Goal: Task Accomplishment & Management: Manage account settings

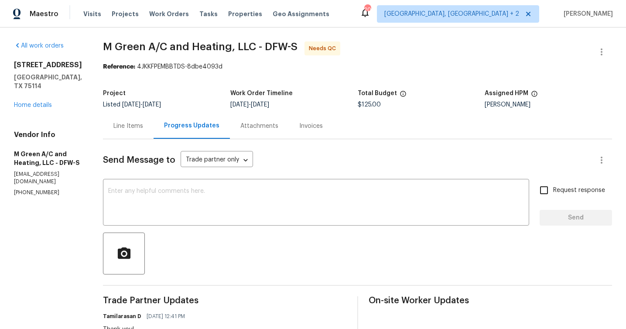
click at [143, 125] on div "Line Items" at bounding box center [128, 126] width 30 height 9
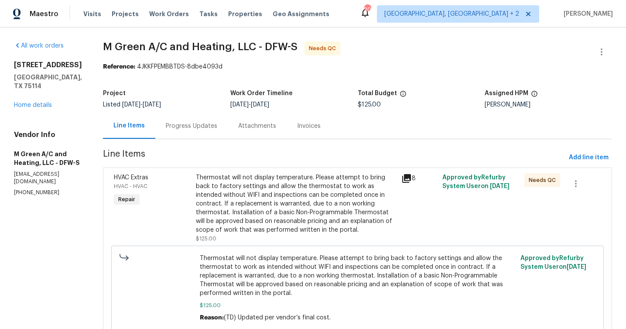
click at [205, 128] on div "Progress Updates" at bounding box center [191, 126] width 51 height 9
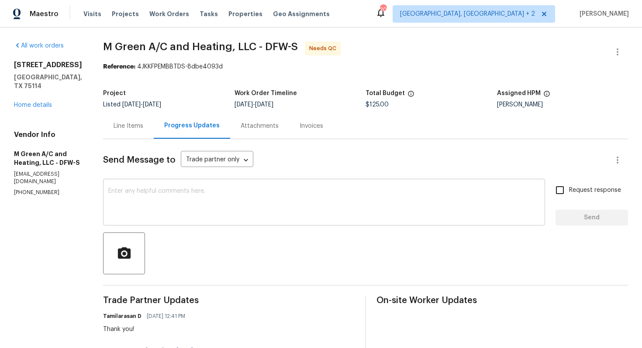
click at [150, 206] on textarea at bounding box center [323, 203] width 431 height 31
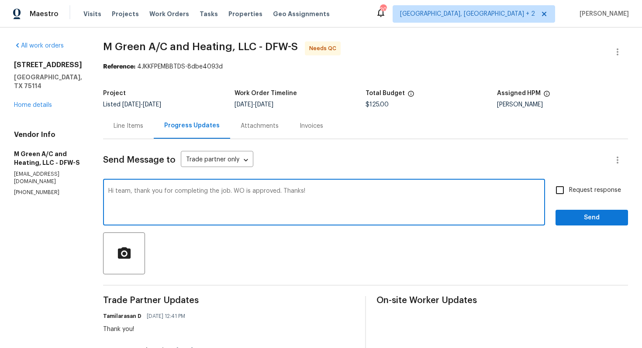
click at [254, 193] on textarea "Hi team, thank you for completing the job. WO is approved. Thanks!" at bounding box center [323, 203] width 431 height 31
type textarea "Hi team, thank you for completing the job. Cost has been updated and the WO is …"
click at [560, 192] on input "Request response" at bounding box center [559, 190] width 18 height 18
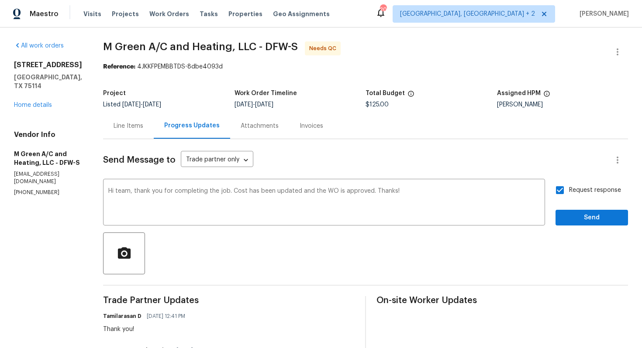
click at [559, 190] on input "Request response" at bounding box center [559, 190] width 18 height 18
checkbox input "false"
click at [577, 216] on span "Send" at bounding box center [591, 218] width 58 height 11
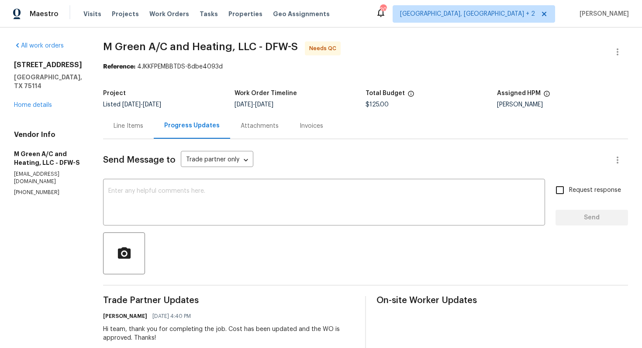
click at [143, 127] on div "Line Items" at bounding box center [128, 126] width 30 height 9
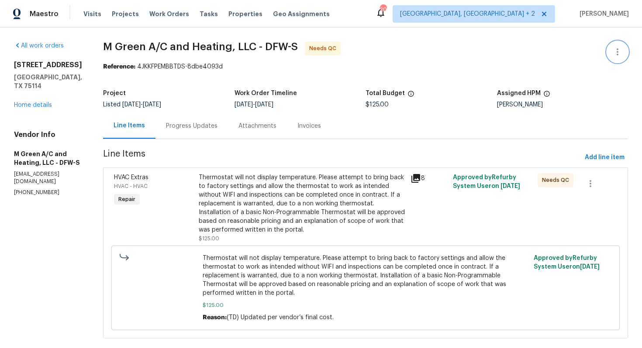
click at [621, 48] on icon "button" at bounding box center [617, 52] width 10 height 10
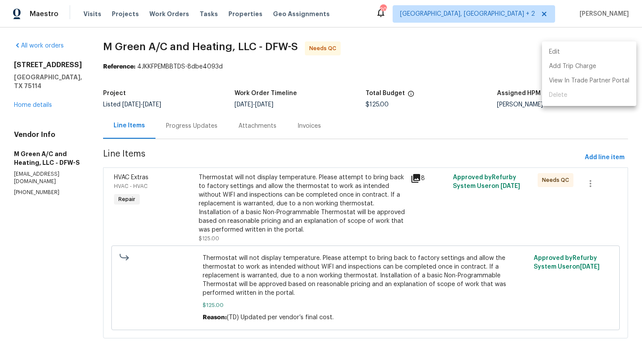
click at [581, 50] on li "Edit" at bounding box center [589, 52] width 94 height 14
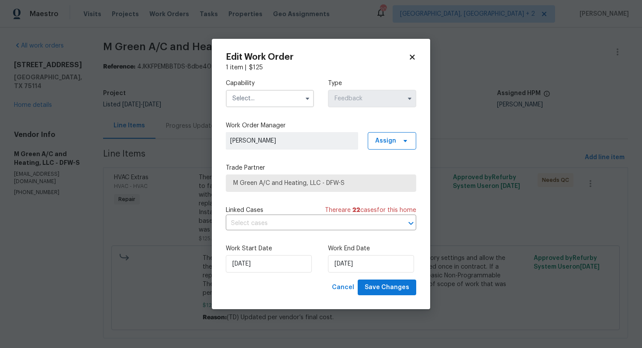
click at [261, 100] on input "text" at bounding box center [270, 98] width 88 height 17
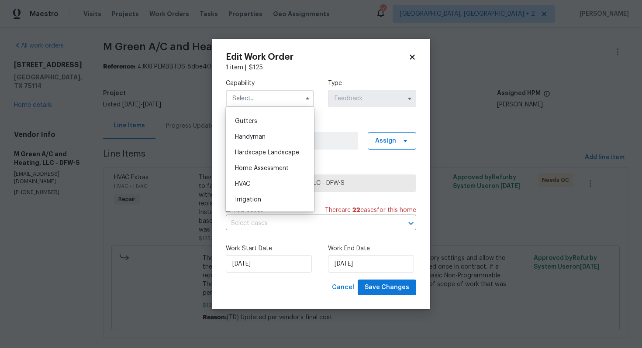
scroll to position [497, 0]
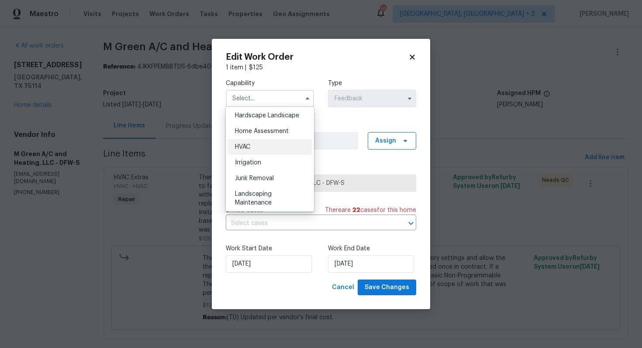
click at [253, 152] on div "HVAC" at bounding box center [270, 147] width 84 height 16
type input "HVAC"
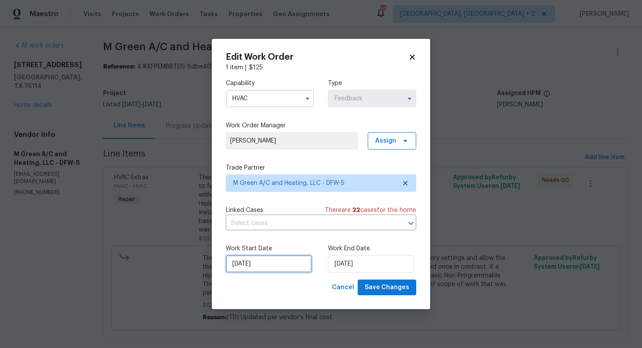
click at [257, 262] on input "12/08/2025" at bounding box center [269, 263] width 86 height 17
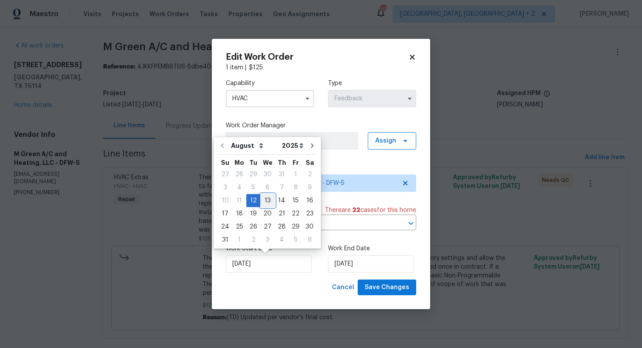
click at [267, 202] on div "13" at bounding box center [267, 201] width 14 height 12
type input "13/08/2025"
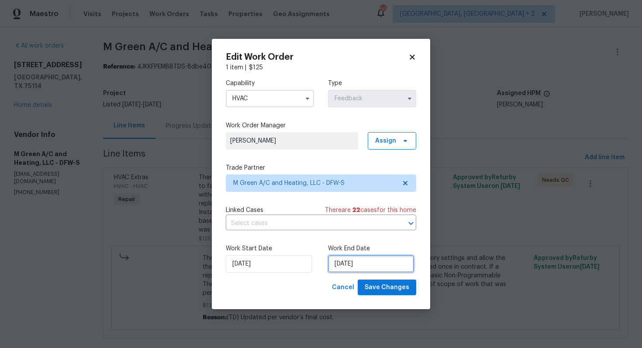
click at [369, 266] on input "14/08/2025" at bounding box center [371, 263] width 86 height 17
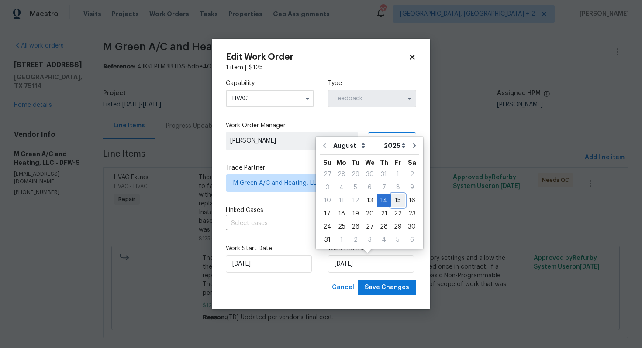
click at [394, 199] on div "15" at bounding box center [398, 201] width 14 height 12
type input "15/08/2025"
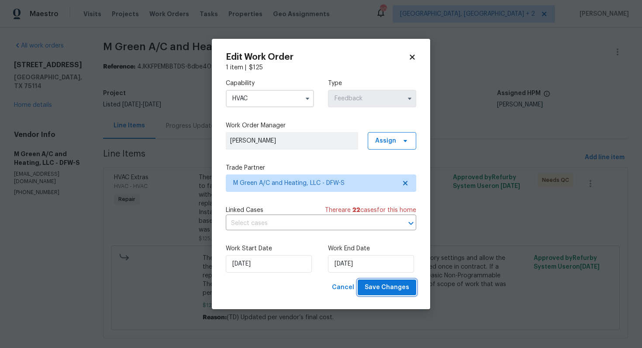
click at [389, 290] on span "Save Changes" at bounding box center [386, 287] width 45 height 11
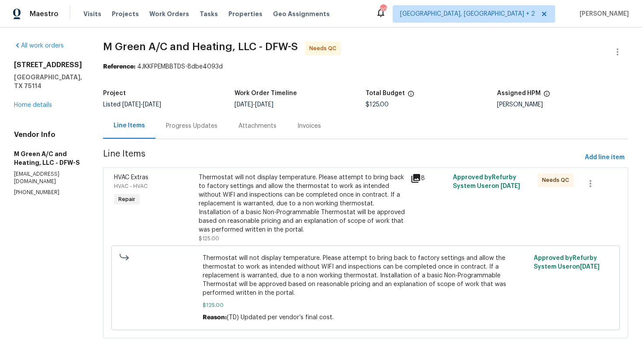
click at [206, 131] on div "Progress Updates" at bounding box center [191, 126] width 72 height 26
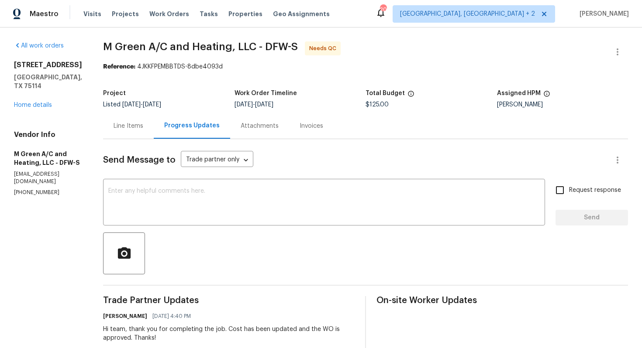
click at [154, 118] on div "Line Items" at bounding box center [128, 126] width 51 height 26
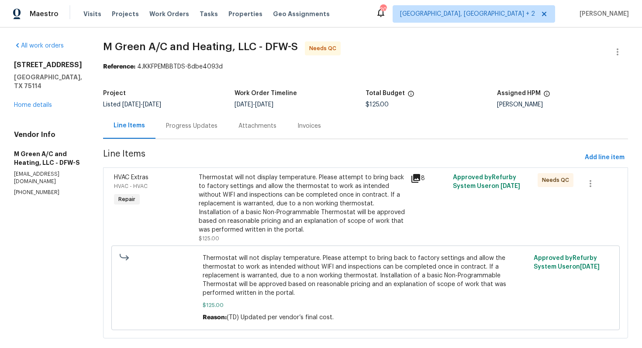
click at [298, 192] on div "Thermostat will not display temperature. Please attempt to bring back to factor…" at bounding box center [302, 203] width 206 height 61
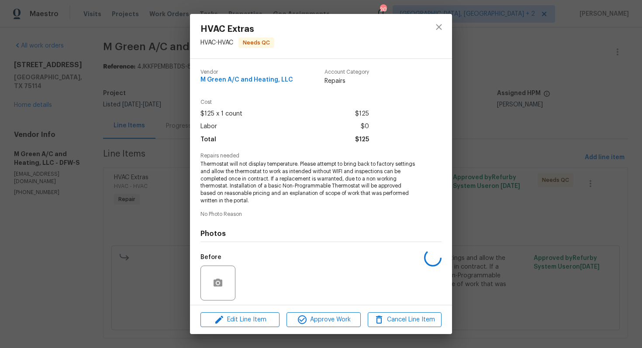
scroll to position [61, 0]
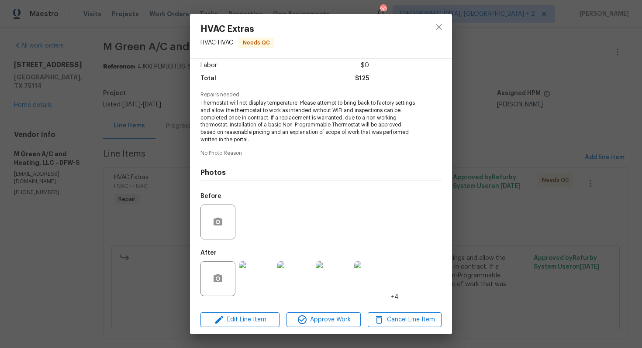
click at [251, 280] on img at bounding box center [256, 278] width 35 height 35
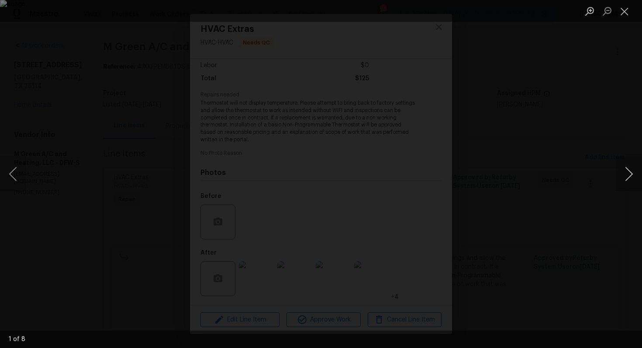
click at [625, 174] on button "Next image" at bounding box center [628, 174] width 26 height 35
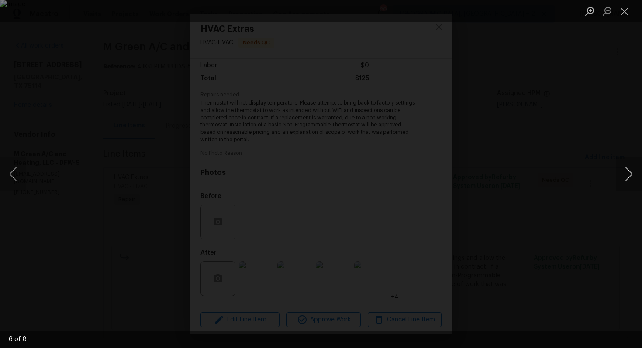
click at [625, 174] on button "Next image" at bounding box center [628, 174] width 26 height 35
click at [572, 180] on div "Lightbox" at bounding box center [321, 174] width 642 height 348
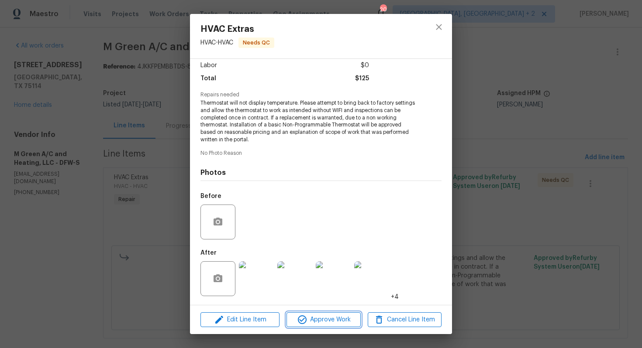
click at [335, 320] on span "Approve Work" at bounding box center [323, 320] width 69 height 11
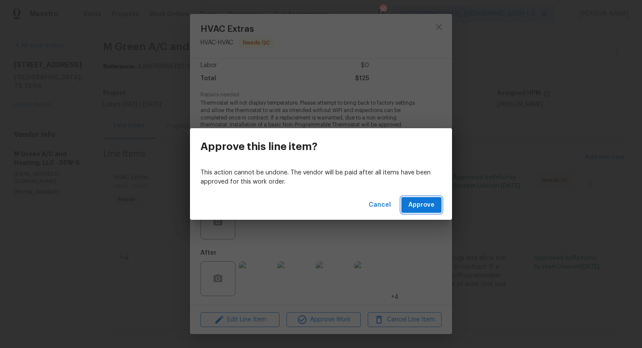
click at [434, 202] on span "Approve" at bounding box center [421, 205] width 26 height 11
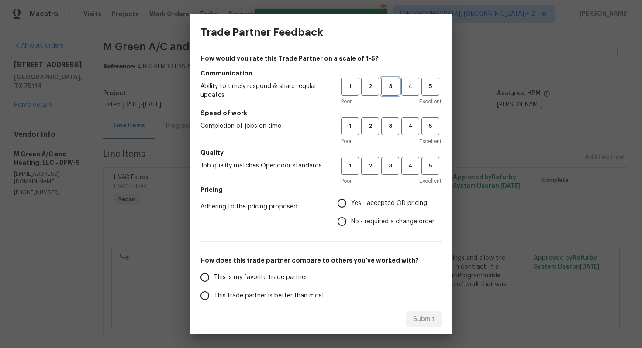
click at [391, 83] on span "3" at bounding box center [390, 87] width 16 height 10
click at [387, 127] on span "3" at bounding box center [390, 126] width 16 height 10
click at [388, 167] on span "3" at bounding box center [390, 166] width 16 height 10
click at [351, 205] on input "Yes - accepted OD pricing" at bounding box center [342, 203] width 18 height 18
radio input "true"
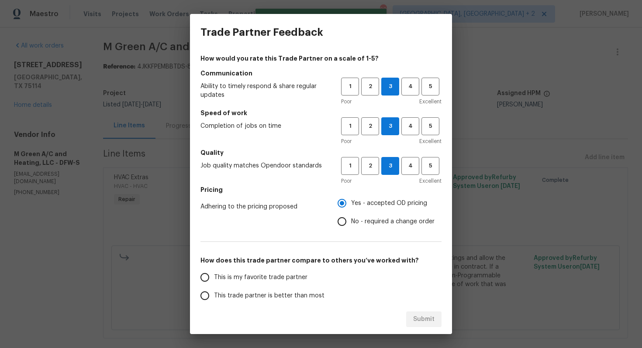
click at [343, 228] on input "No - required a change order" at bounding box center [342, 222] width 18 height 18
radio input "true"
click at [279, 293] on span "This trade partner is better than most" at bounding box center [269, 296] width 110 height 9
click at [214, 293] on input "This trade partner is better than most" at bounding box center [205, 296] width 18 height 18
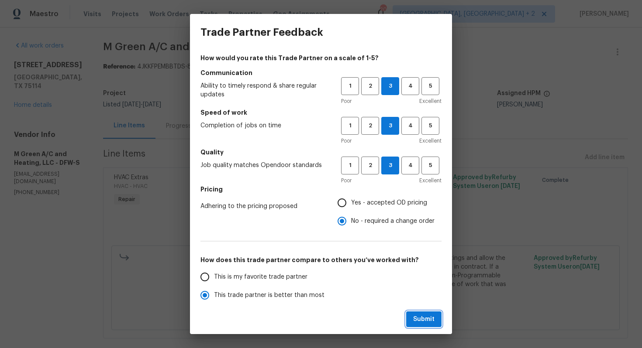
click at [418, 320] on span "Submit" at bounding box center [423, 319] width 21 height 11
radio input "true"
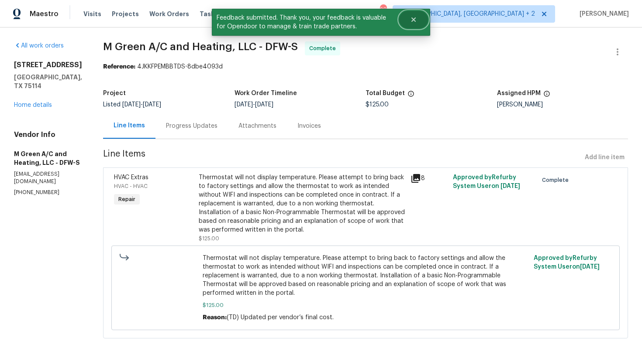
click at [418, 19] on button "Close" at bounding box center [413, 19] width 29 height 17
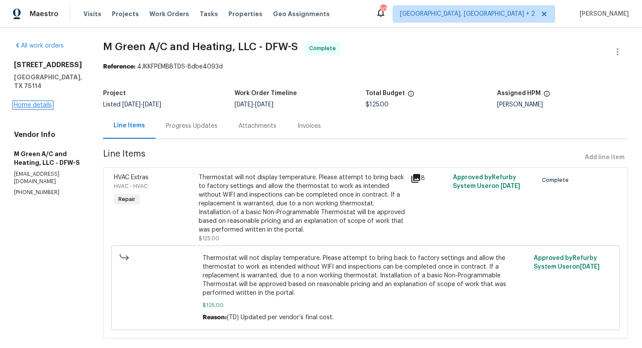
click at [31, 102] on link "Home details" at bounding box center [33, 105] width 38 height 6
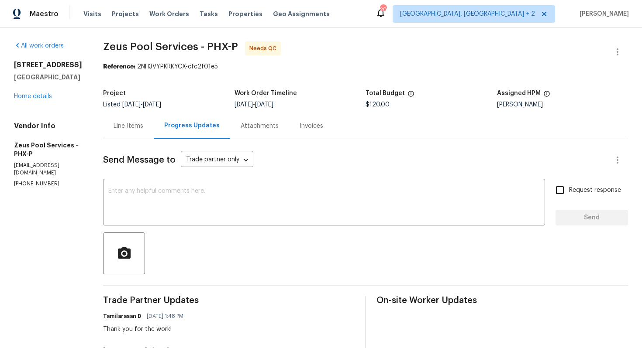
click at [127, 126] on div "Line Items" at bounding box center [128, 126] width 30 height 9
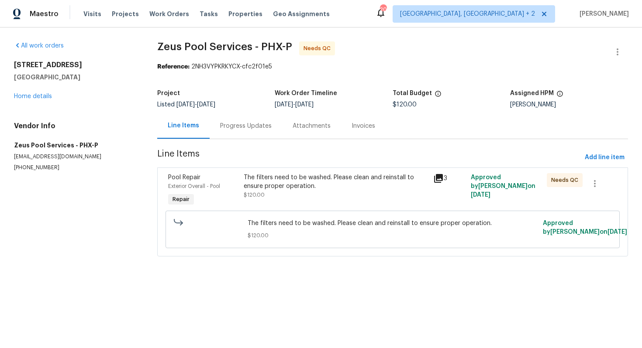
click at [295, 189] on div "The filters need to be washed. Please clean and reinstall to ensure proper oper…" at bounding box center [336, 181] width 184 height 17
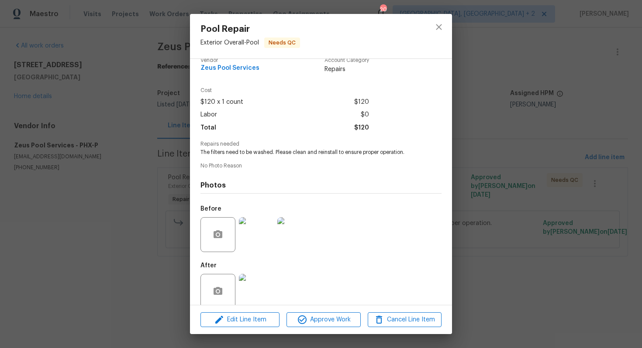
scroll to position [24, 0]
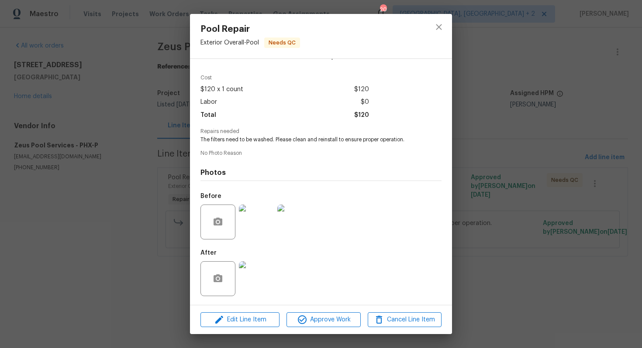
click at [264, 216] on img at bounding box center [256, 222] width 35 height 35
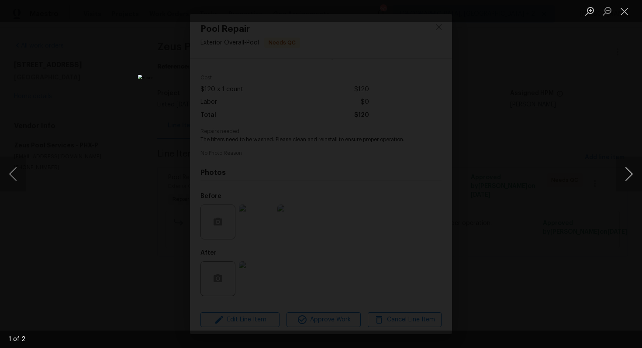
click at [628, 176] on button "Next image" at bounding box center [628, 174] width 26 height 35
click at [573, 179] on div "Lightbox" at bounding box center [321, 174] width 642 height 348
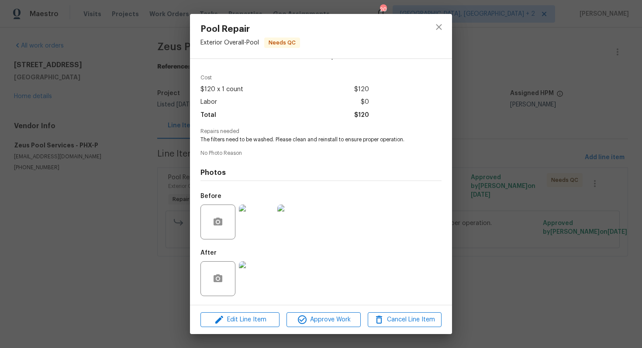
click at [261, 274] on img at bounding box center [256, 278] width 35 height 35
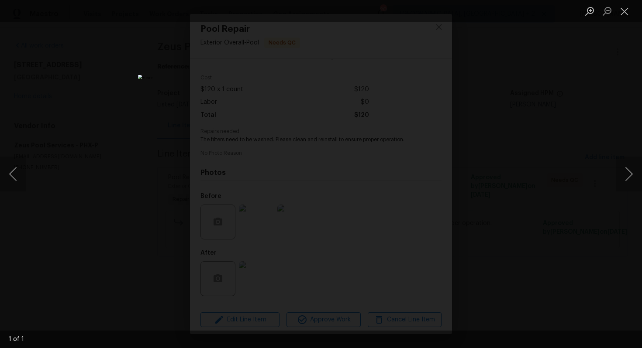
click at [531, 144] on div "Lightbox" at bounding box center [321, 174] width 642 height 348
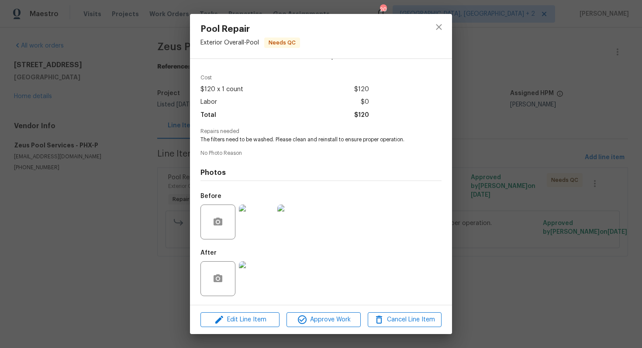
click at [531, 144] on div "Pool Repair Exterior Overall - Pool Needs QC Vendor Zeus Pool Services Account …" at bounding box center [321, 174] width 642 height 348
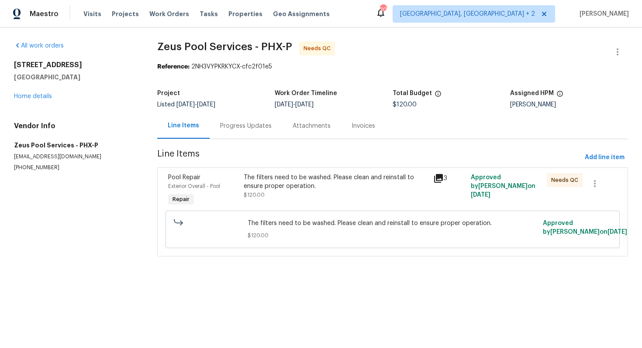
click at [244, 134] on div "Progress Updates" at bounding box center [245, 126] width 72 height 26
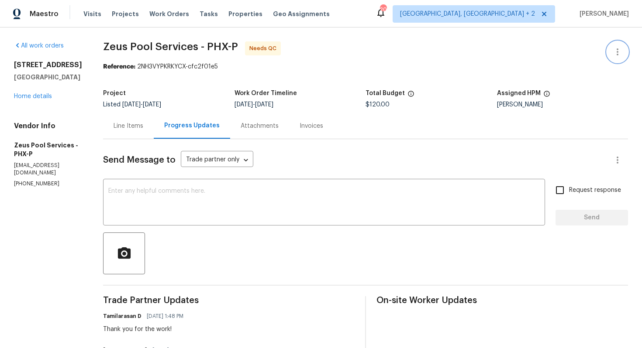
click at [616, 45] on button "button" at bounding box center [617, 51] width 21 height 21
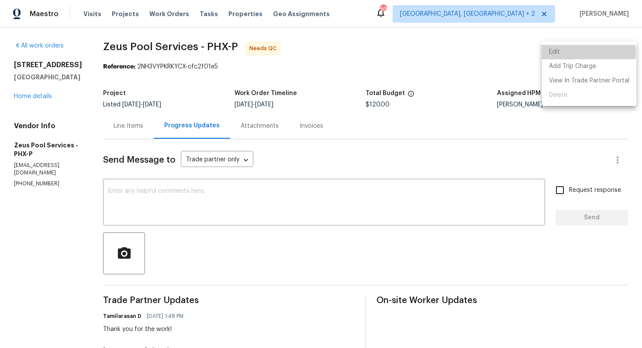
click at [561, 53] on li "Edit" at bounding box center [589, 52] width 94 height 14
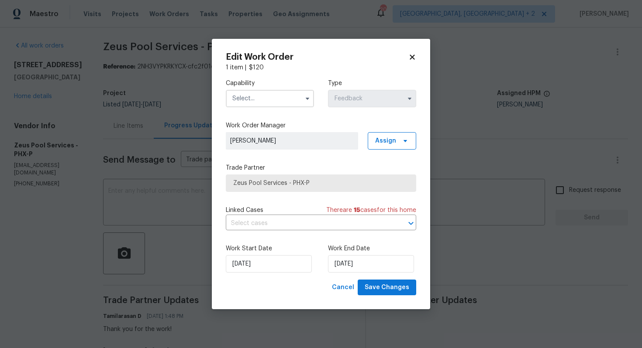
click at [278, 105] on input "text" at bounding box center [270, 98] width 88 height 17
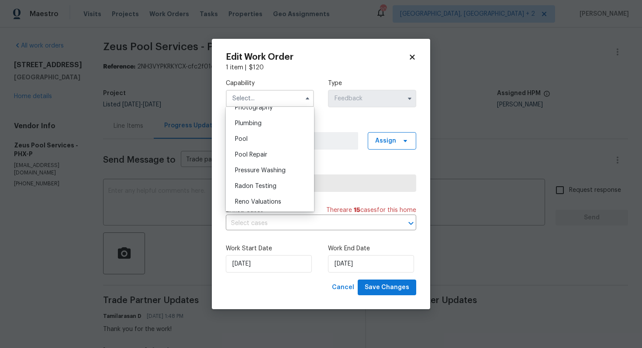
scroll to position [773, 0]
click at [256, 144] on div "Pool" at bounding box center [270, 140] width 84 height 16
type input "Pool"
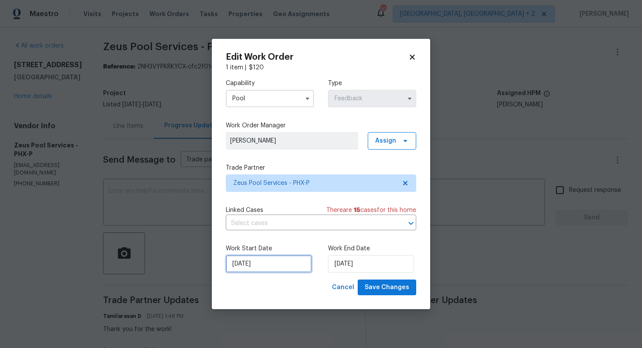
click at [293, 267] on input "13/08/2025" at bounding box center [269, 263] width 86 height 17
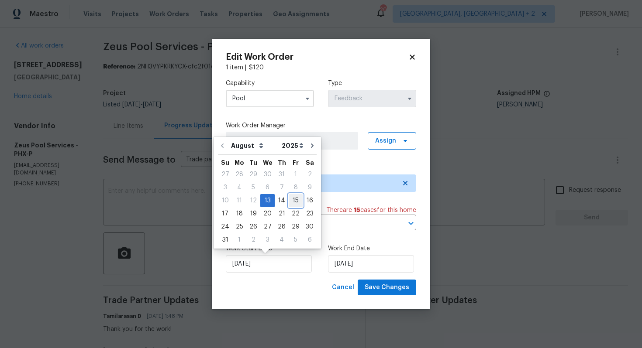
click at [289, 203] on div "15" at bounding box center [295, 201] width 14 height 12
type input "15/08/2025"
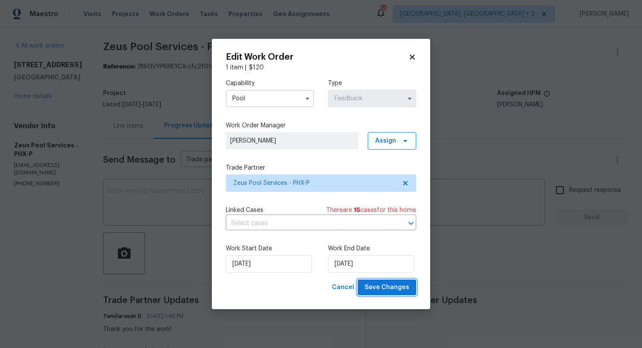
click at [381, 290] on span "Save Changes" at bounding box center [386, 287] width 45 height 11
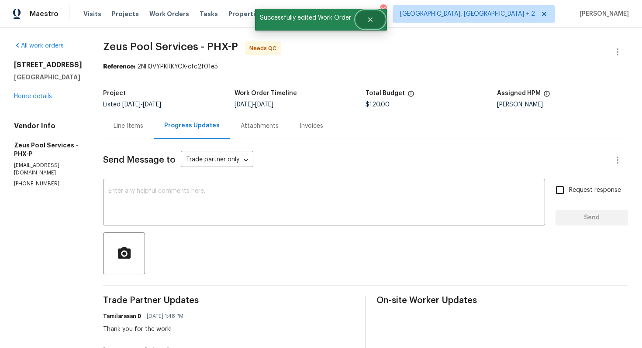
click at [378, 19] on button "Close" at bounding box center [370, 19] width 29 height 17
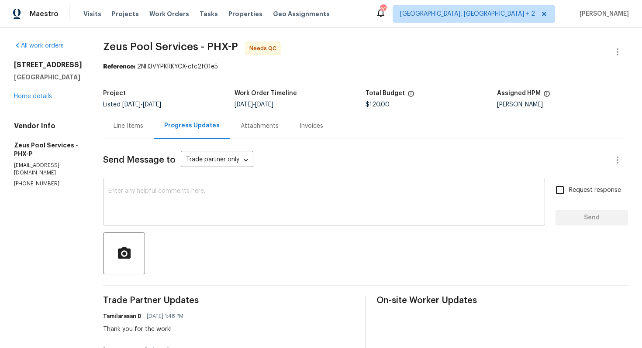
click at [207, 184] on div "x ​" at bounding box center [324, 203] width 442 height 45
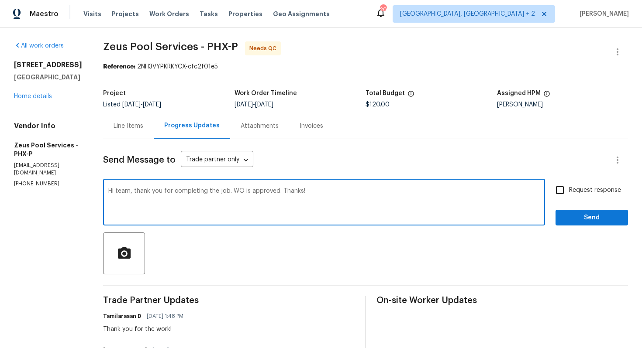
type textarea "Hi team, thank you for completing the job. WO is approved. Thanks!"
click at [590, 213] on span "Send" at bounding box center [591, 218] width 58 height 11
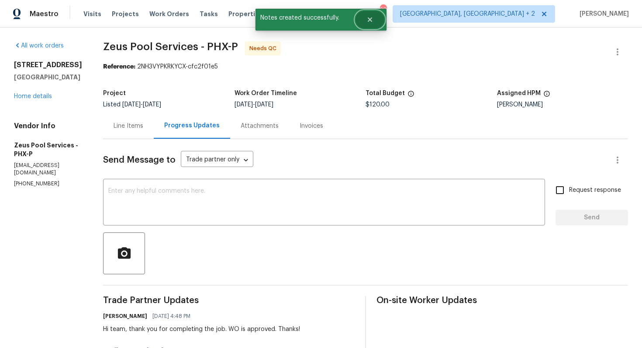
click at [374, 18] on button "Close" at bounding box center [369, 19] width 29 height 17
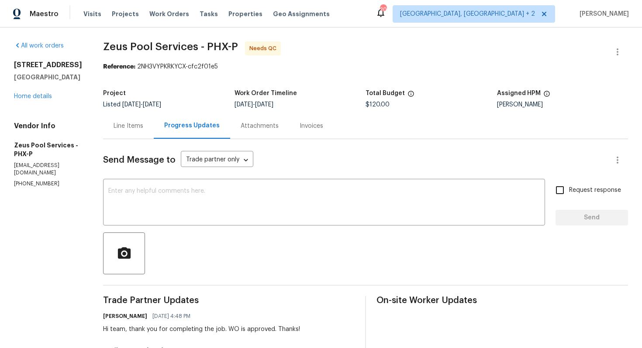
click at [125, 129] on div "Line Items" at bounding box center [128, 126] width 30 height 9
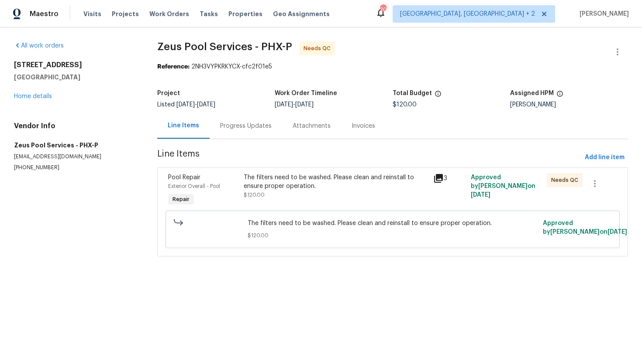
click at [310, 176] on div "The filters need to be washed. Please clean and reinstall to ensure proper oper…" at bounding box center [336, 181] width 184 height 17
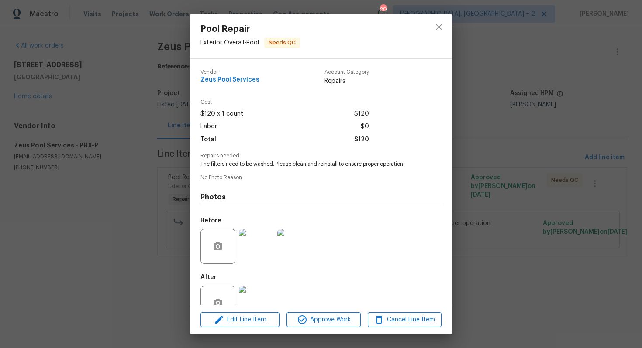
scroll to position [24, 0]
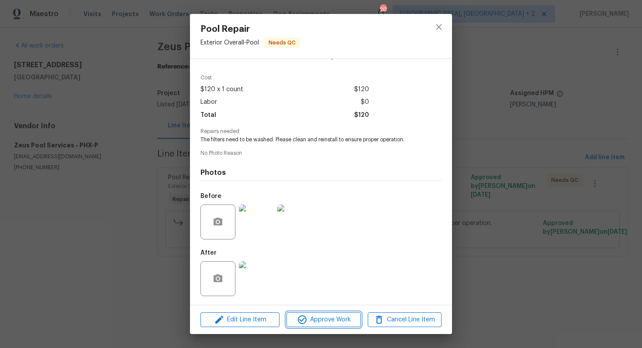
click at [314, 318] on span "Approve Work" at bounding box center [323, 320] width 69 height 11
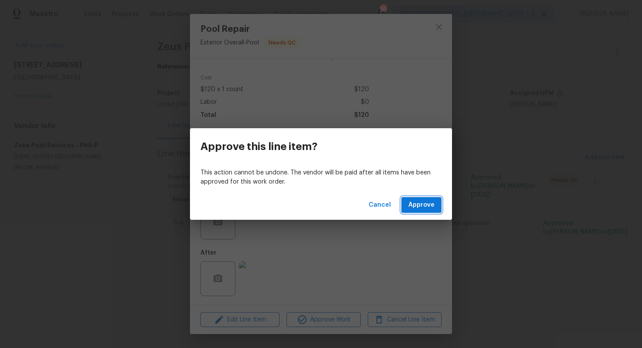
click at [419, 207] on span "Approve" at bounding box center [421, 205] width 26 height 11
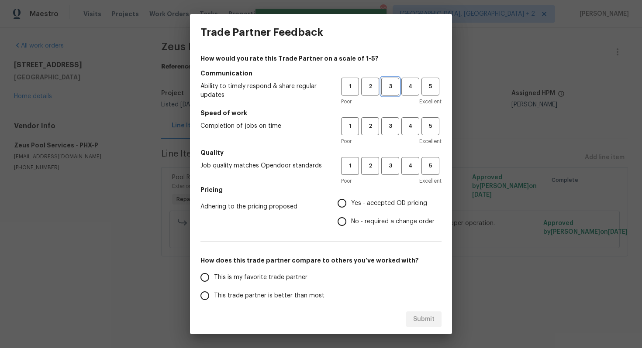
click at [388, 89] on span "3" at bounding box center [390, 87] width 16 height 10
click at [386, 127] on span "3" at bounding box center [390, 126] width 16 height 10
click at [383, 160] on button "3" at bounding box center [390, 166] width 18 height 18
click at [347, 210] on input "Yes - accepted OD pricing" at bounding box center [342, 203] width 18 height 18
radio input "true"
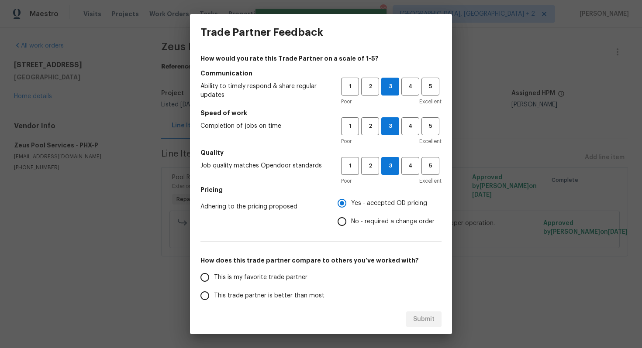
click at [289, 292] on span "This trade partner is better than most" at bounding box center [269, 296] width 110 height 9
click at [214, 292] on input "This trade partner is better than most" at bounding box center [205, 296] width 18 height 18
click at [432, 323] on span "Submit" at bounding box center [423, 319] width 21 height 11
radio input "true"
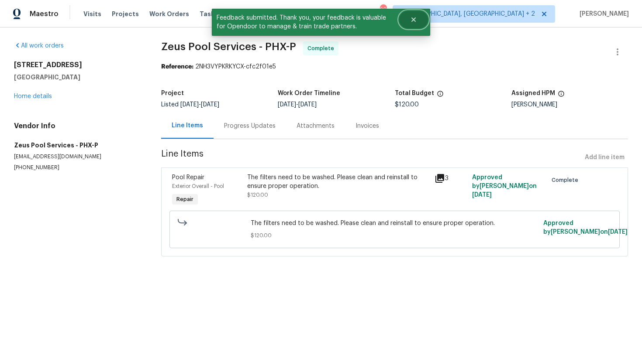
click at [413, 22] on icon "Close" at bounding box center [413, 19] width 7 height 7
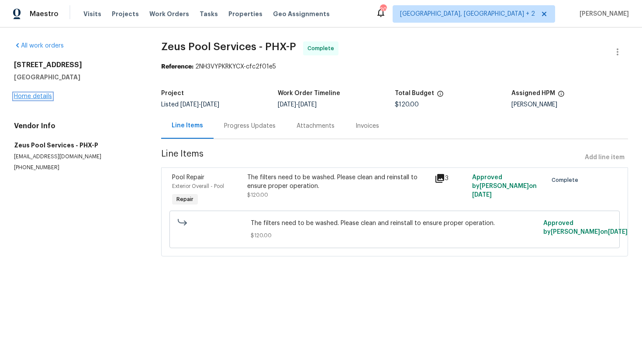
click at [41, 98] on link "Home details" at bounding box center [33, 96] width 38 height 6
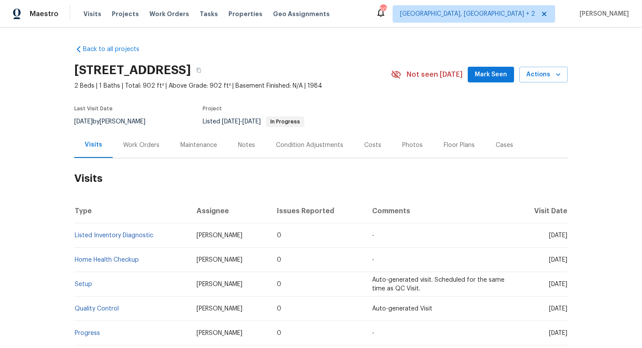
click at [132, 151] on div "Work Orders" at bounding box center [141, 145] width 57 height 26
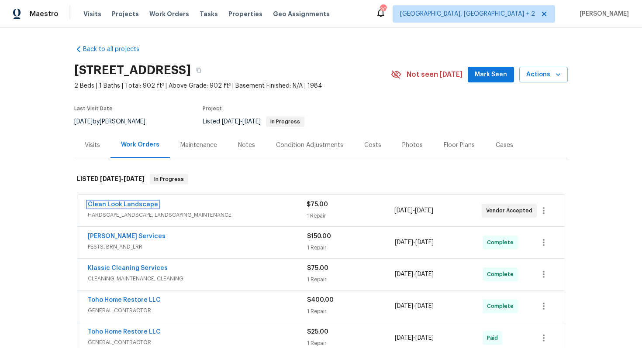
click at [105, 203] on link "Clean Look Landscape" at bounding box center [123, 205] width 70 height 6
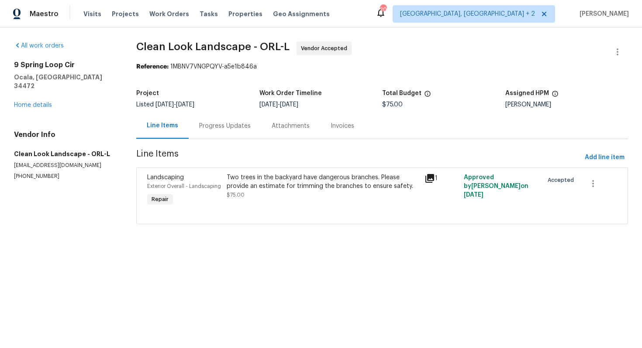
click at [219, 129] on div "Progress Updates" at bounding box center [224, 126] width 51 height 9
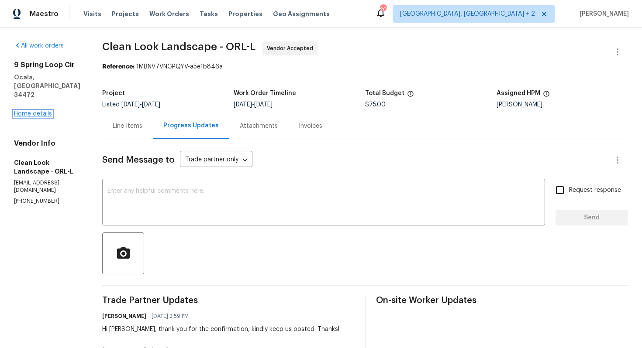
click at [31, 111] on link "Home details" at bounding box center [33, 114] width 38 height 6
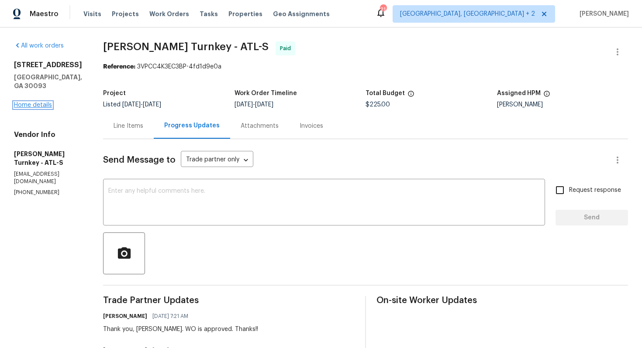
click at [26, 108] on link "Home details" at bounding box center [33, 105] width 38 height 6
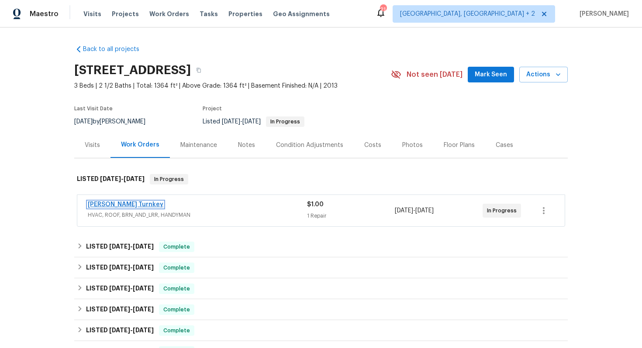
click at [103, 206] on link "[PERSON_NAME] Turnkey" at bounding box center [125, 205] width 75 height 6
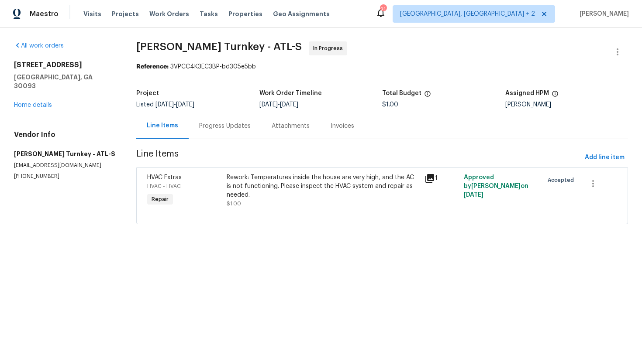
click at [219, 130] on div "Progress Updates" at bounding box center [224, 126] width 51 height 9
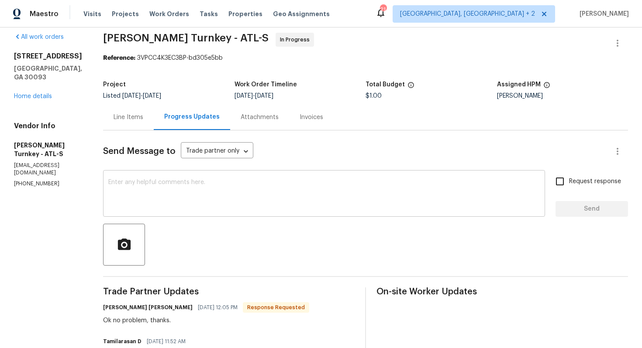
scroll to position [7, 0]
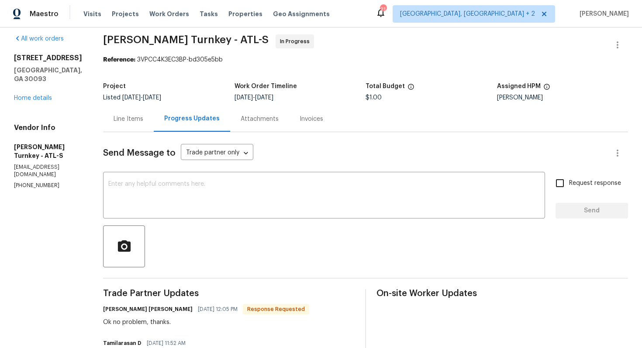
click at [127, 115] on div "Line Items" at bounding box center [128, 119] width 30 height 9
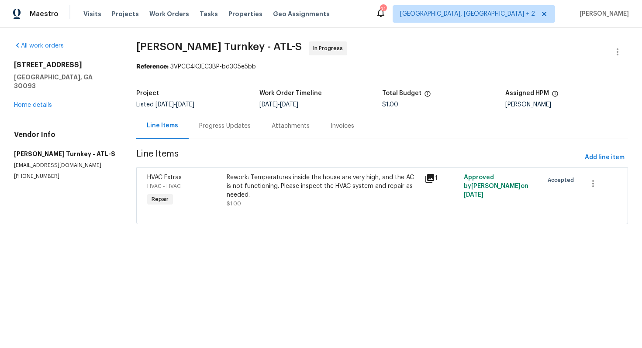
click at [261, 182] on div "Rework: Temperatures inside the house are very high, and the AC is not function…" at bounding box center [322, 186] width 192 height 26
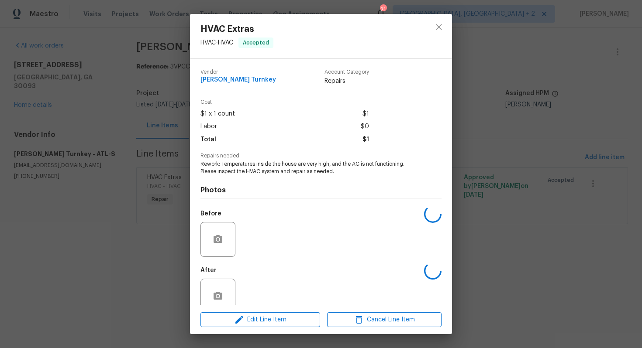
scroll to position [17, 0]
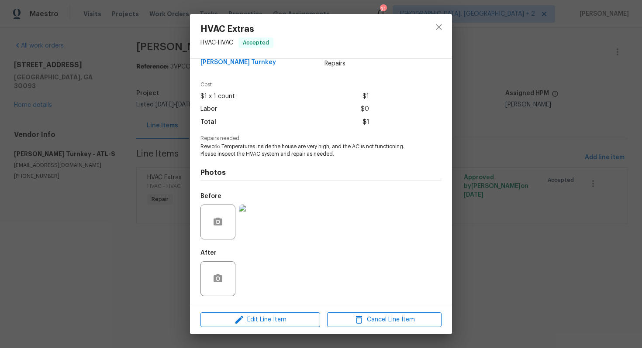
click at [263, 221] on img at bounding box center [256, 222] width 35 height 35
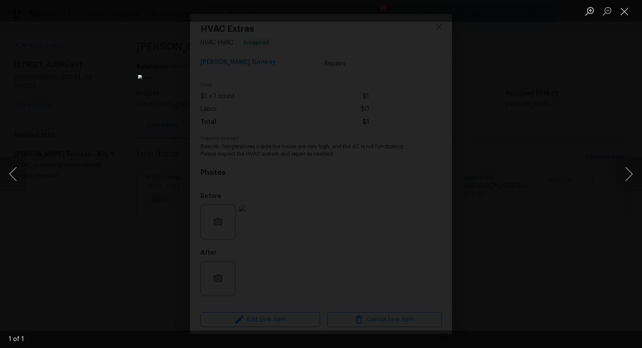
click at [119, 224] on div "Lightbox" at bounding box center [321, 174] width 642 height 348
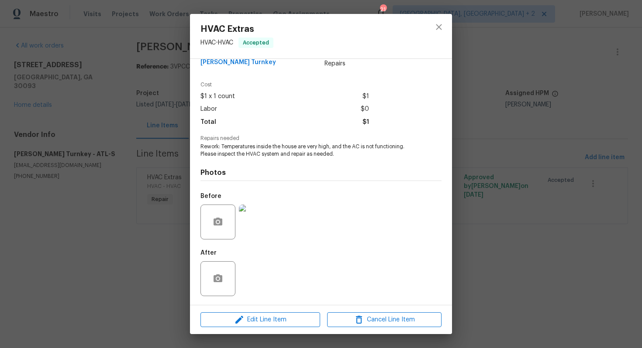
click at [119, 224] on div "HVAC Extras HVAC - HVAC Accepted Vendor Davis Turnkey Account Category Repairs …" at bounding box center [321, 174] width 642 height 348
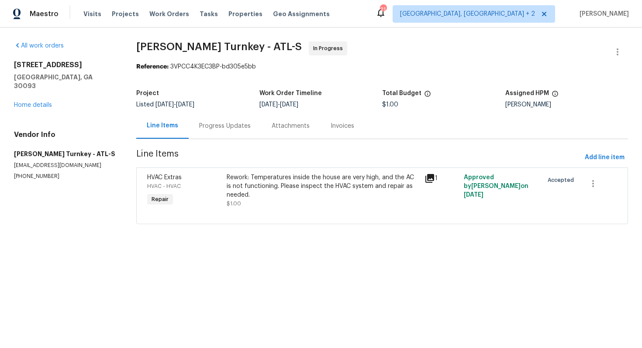
click at [219, 124] on div "Progress Updates" at bounding box center [224, 126] width 51 height 9
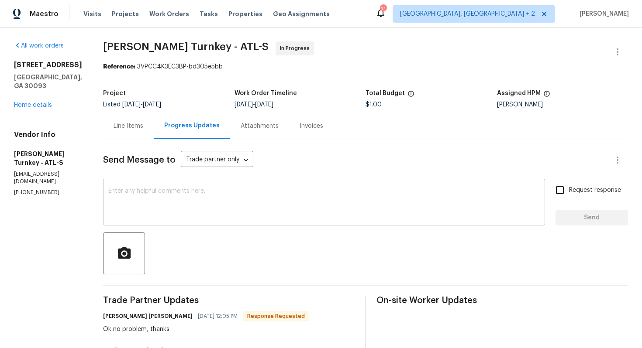
click at [257, 186] on div "x ​" at bounding box center [324, 203] width 442 height 45
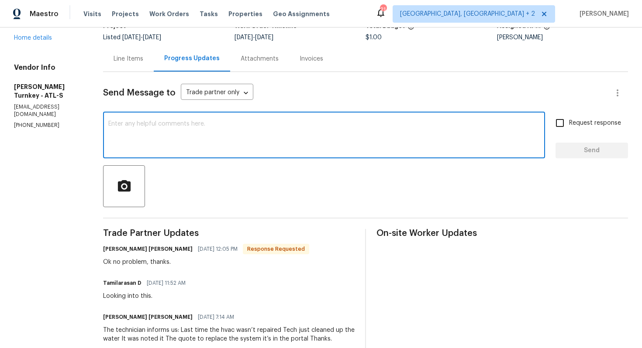
scroll to position [65, 0]
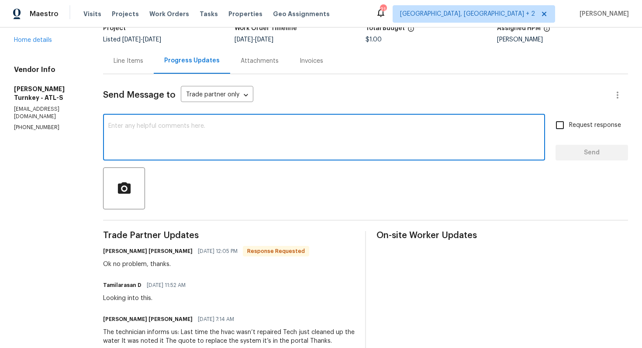
click at [129, 63] on div "Line Items" at bounding box center [128, 61] width 30 height 9
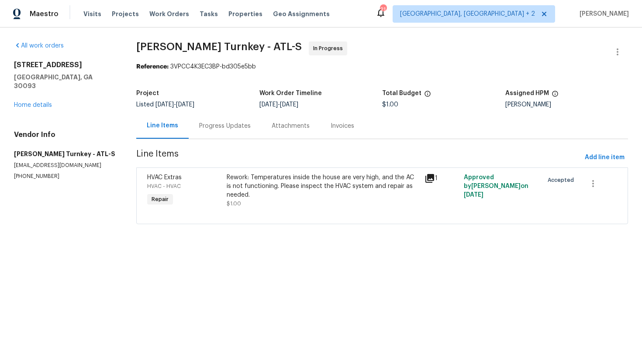
click at [289, 193] on div "Rework: Temperatures inside the house are very high, and the AC is not function…" at bounding box center [322, 186] width 192 height 26
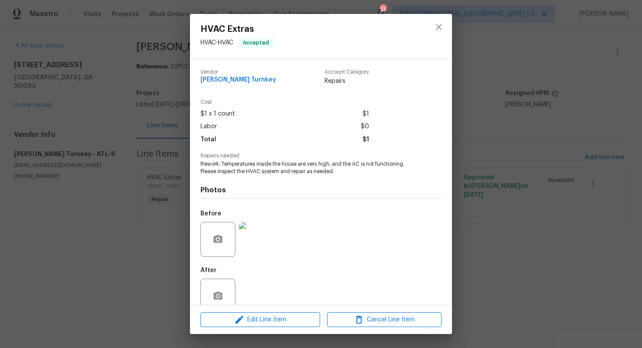
scroll to position [17, 0]
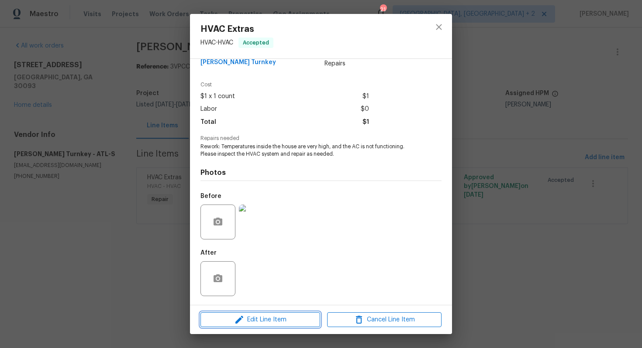
click at [258, 318] on span "Edit Line Item" at bounding box center [260, 320] width 114 height 11
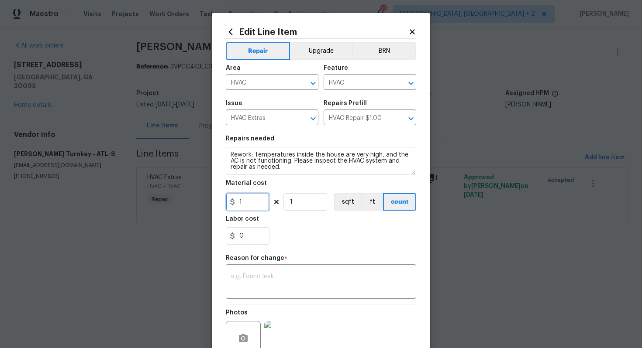
click at [250, 207] on input "1" at bounding box center [248, 201] width 44 height 17
type input "4600"
click at [281, 278] on textarea at bounding box center [321, 283] width 180 height 18
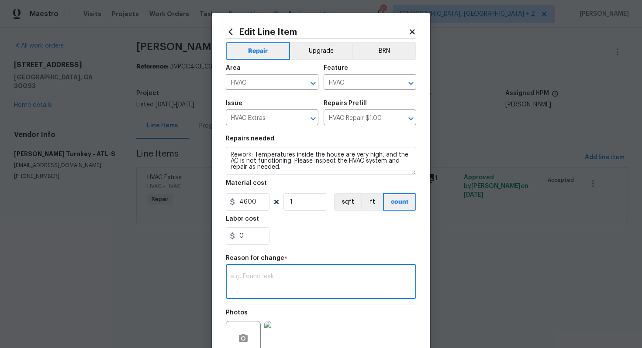
click at [290, 279] on textarea at bounding box center [321, 283] width 180 height 18
paste textarea "(AM) Updated cost per BR team approval."
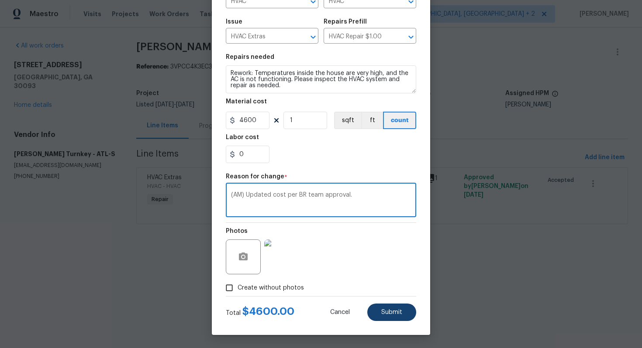
type textarea "(AM) Updated cost per BR team approval."
click at [398, 311] on span "Submit" at bounding box center [391, 312] width 21 height 7
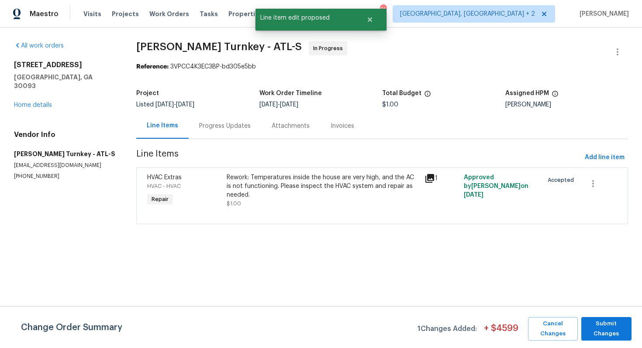
scroll to position [0, 0]
click at [603, 334] on span "Submit Changes" at bounding box center [605, 329] width 41 height 20
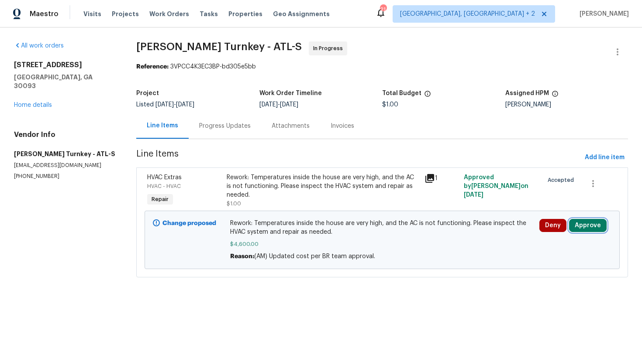
click at [591, 227] on button "Approve" at bounding box center [588, 225] width 38 height 13
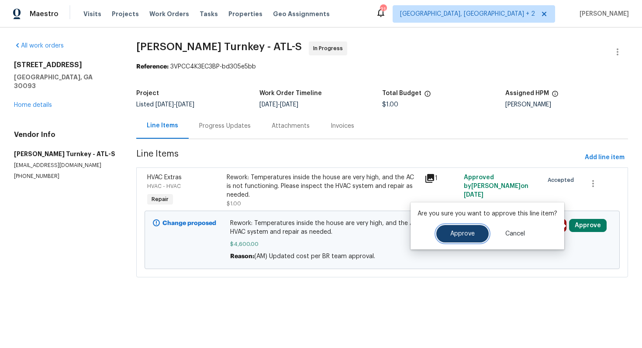
click at [471, 228] on button "Approve" at bounding box center [462, 233] width 52 height 17
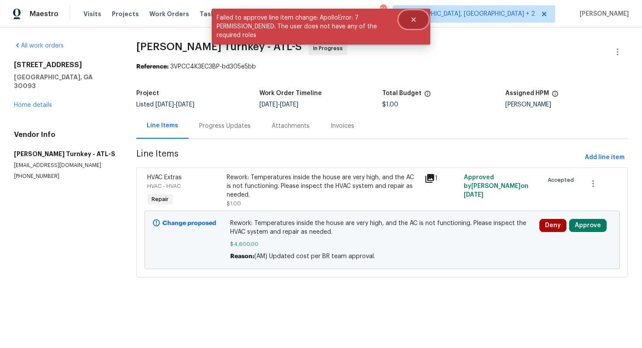
click at [409, 15] on button "Close" at bounding box center [413, 19] width 29 height 17
